Goal: Information Seeking & Learning: Check status

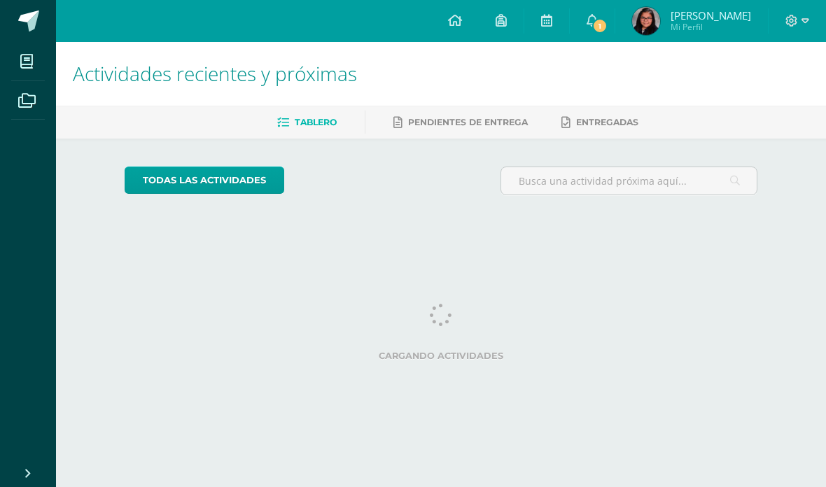
click at [660, 15] on img at bounding box center [646, 21] width 28 height 28
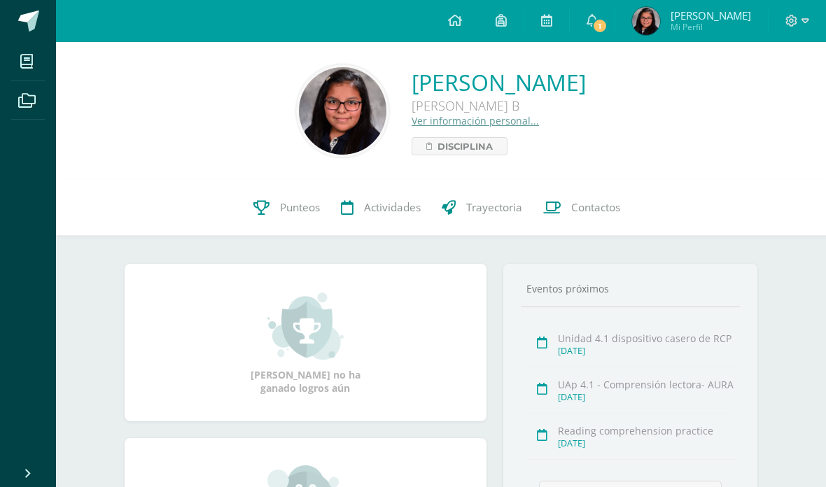
click at [307, 204] on span "Punteos" at bounding box center [300, 207] width 40 height 15
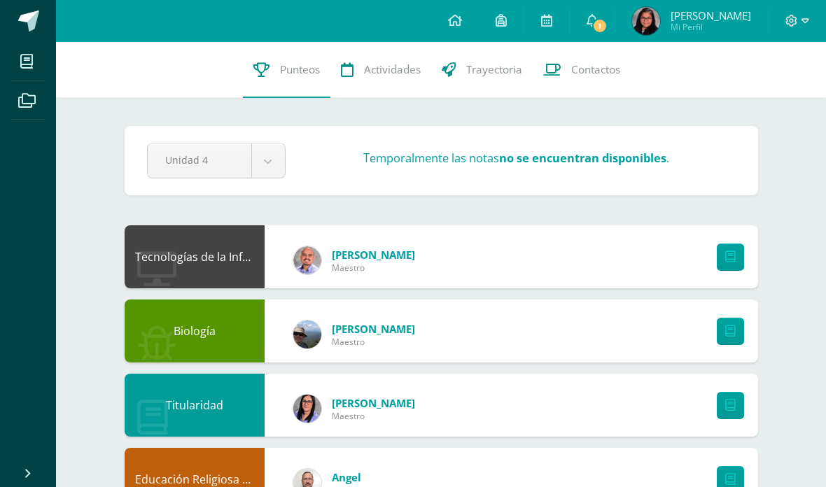
click at [784, 83] on div "14 [PERSON_NAME] 20190897 Punteos Actividades Trayectoria Contactos" at bounding box center [441, 70] width 770 height 56
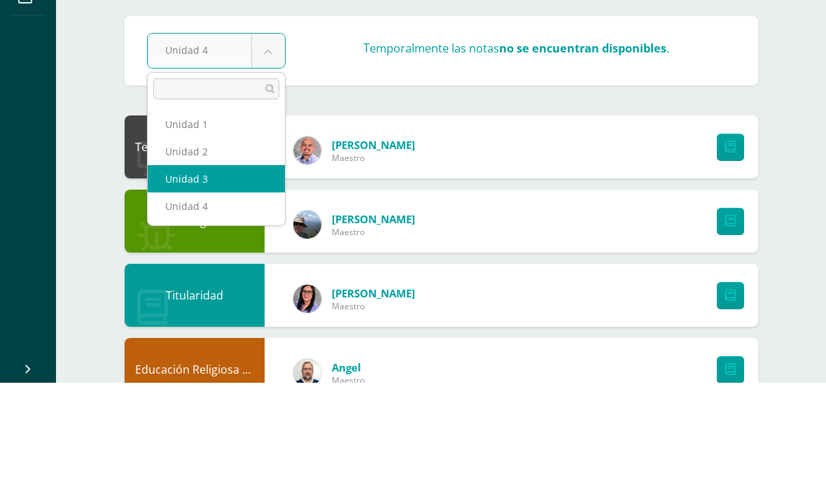
select select "Unidad 3"
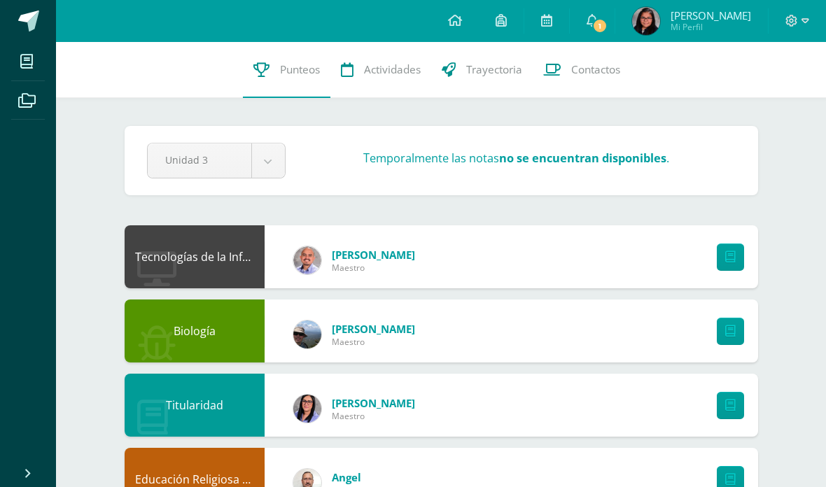
click at [795, 83] on div "14 [PERSON_NAME] 20190897 Punteos Actividades Trayectoria Contactos" at bounding box center [441, 70] width 770 height 56
click at [792, 20] on icon at bounding box center [791, 21] width 13 height 13
click at [799, 21] on span at bounding box center [797, 20] width 24 height 15
click at [785, 67] on div "14 [PERSON_NAME] 20190897 Punteos Actividades Trayectoria Contactos" at bounding box center [441, 70] width 770 height 56
